Goal: Navigation & Orientation: Find specific page/section

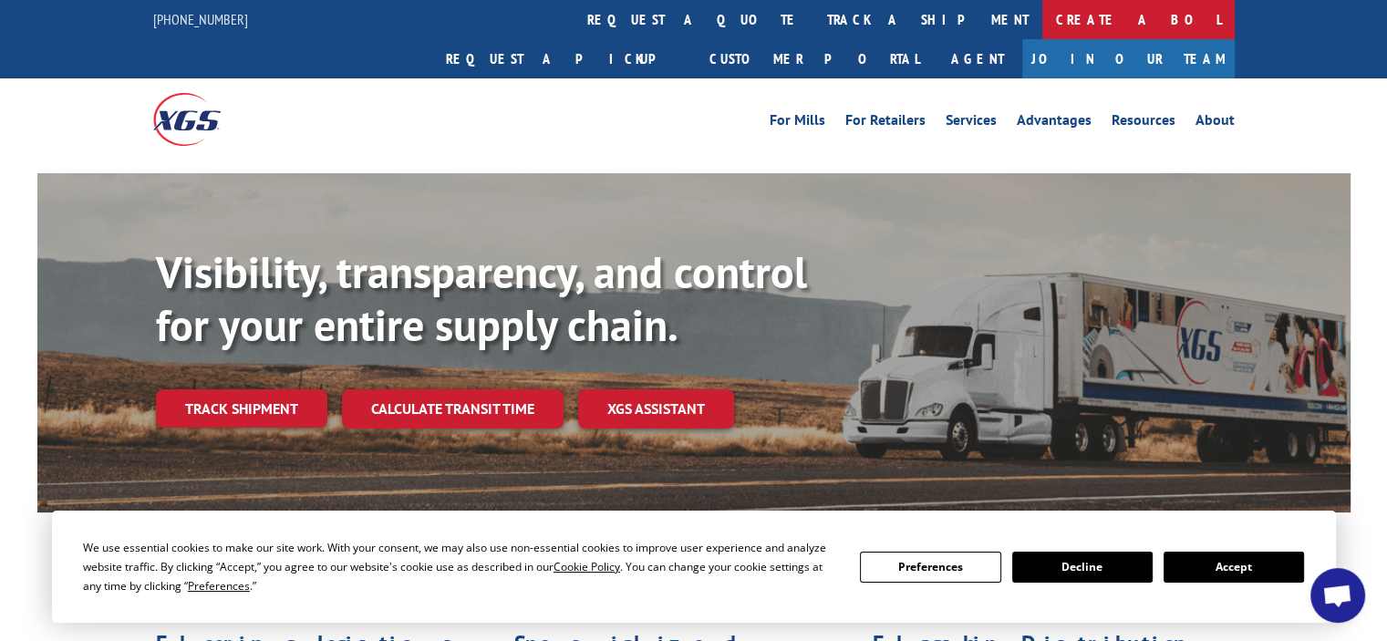
scroll to position [33, 0]
click at [970, 113] on link "Services" at bounding box center [971, 123] width 51 height 20
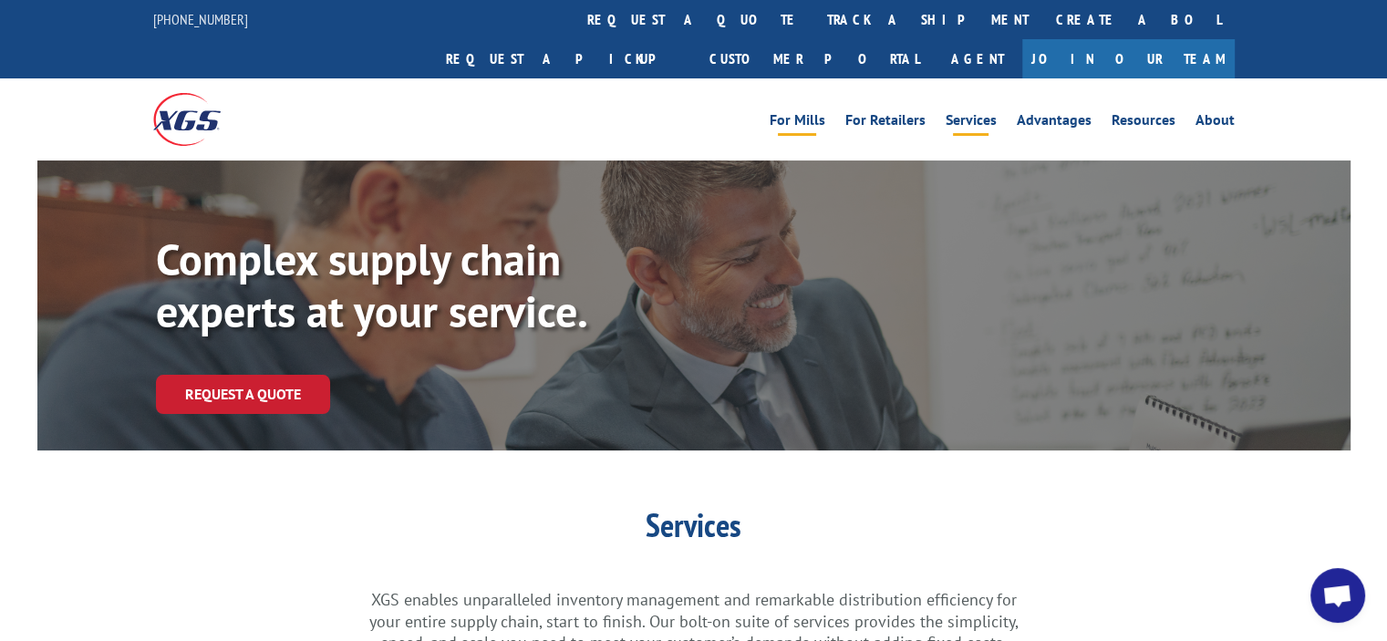
click at [792, 113] on link "For Mills" at bounding box center [798, 123] width 56 height 20
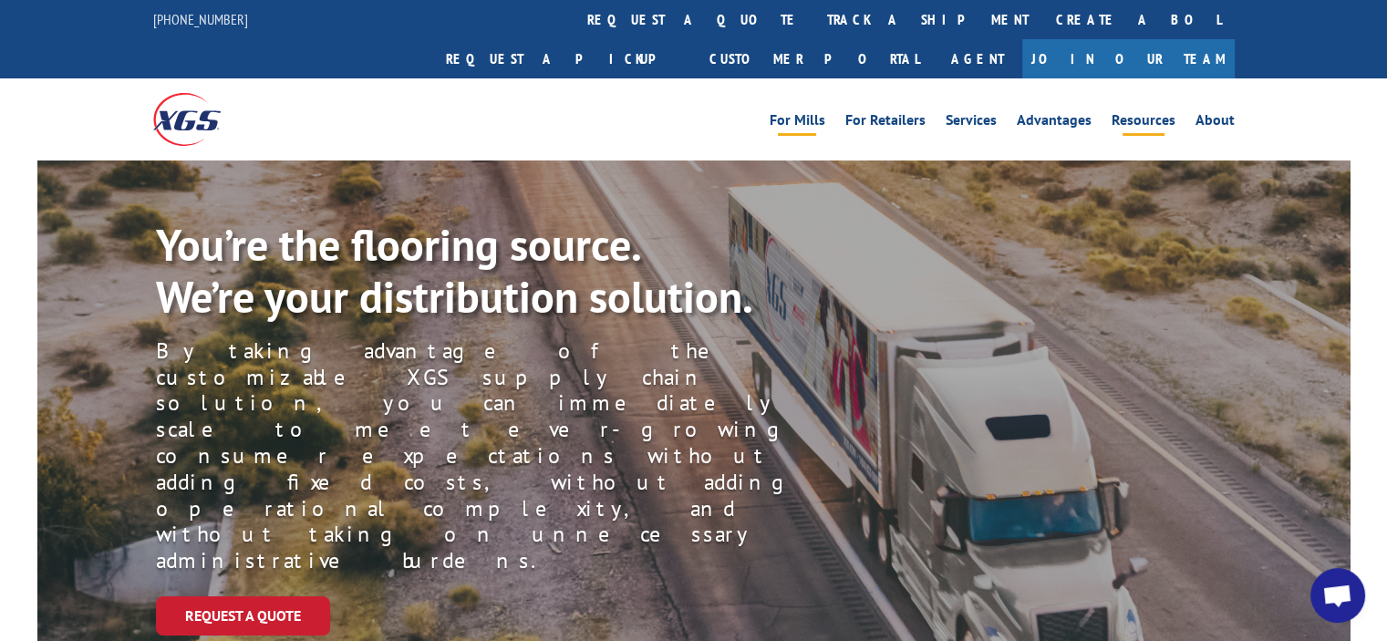
click at [1135, 113] on link "Resources" at bounding box center [1144, 123] width 64 height 20
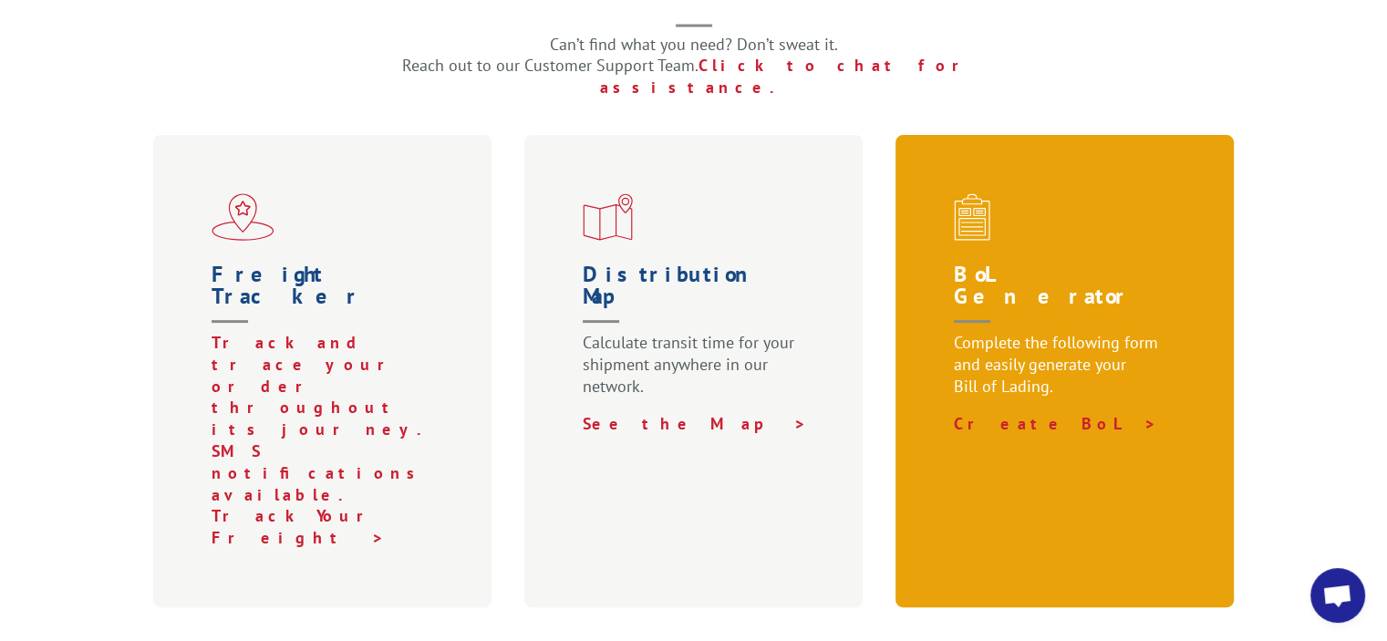
scroll to position [33, 0]
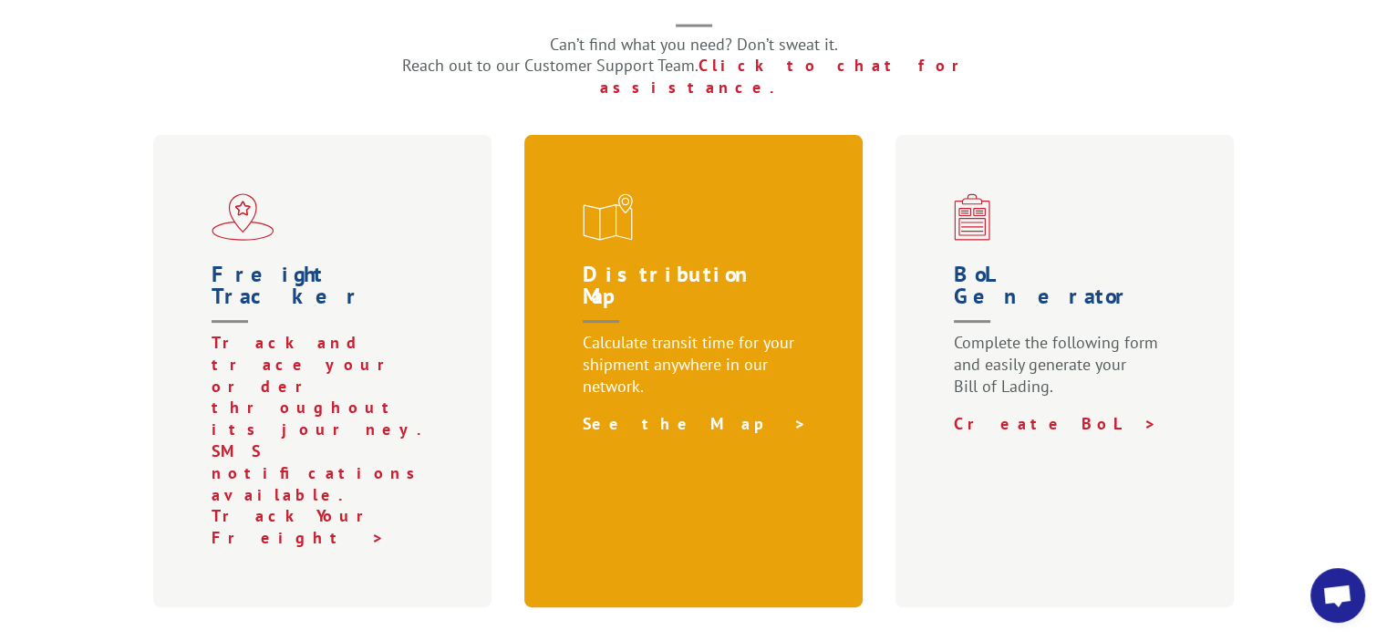
click at [654, 413] on link "See the Map >" at bounding box center [695, 423] width 224 height 21
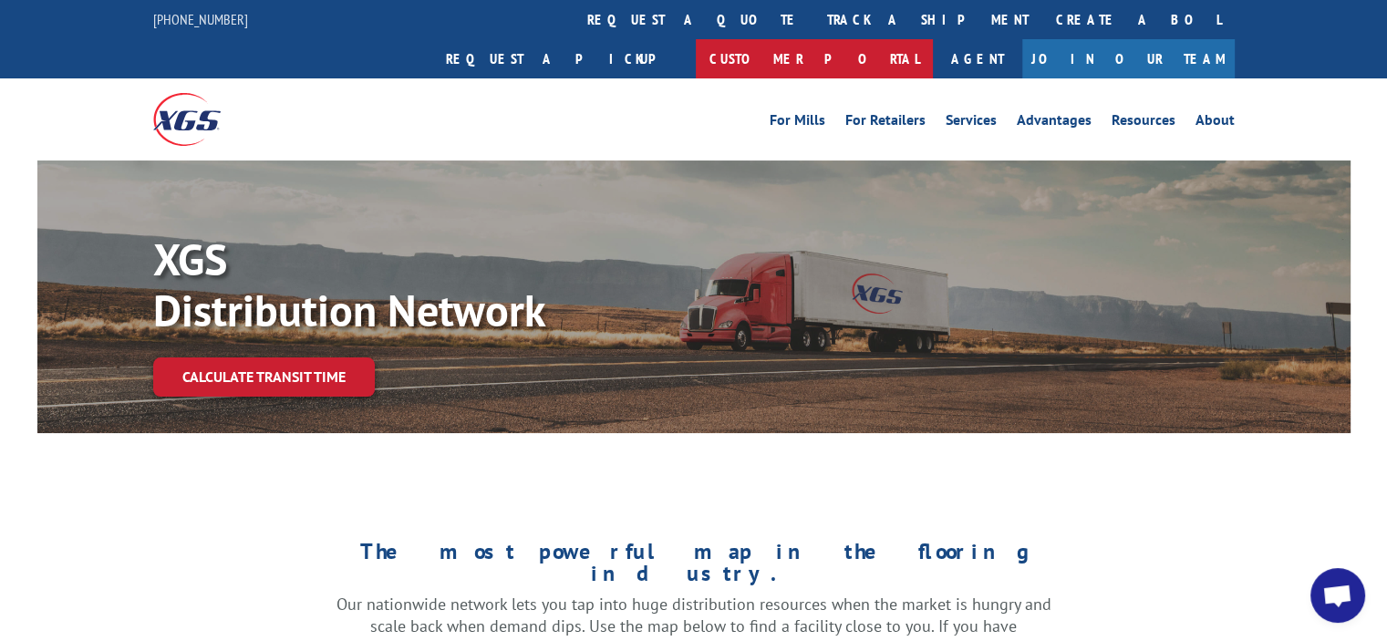
click at [933, 39] on link "Customer Portal" at bounding box center [814, 58] width 237 height 39
